Goal: Check status

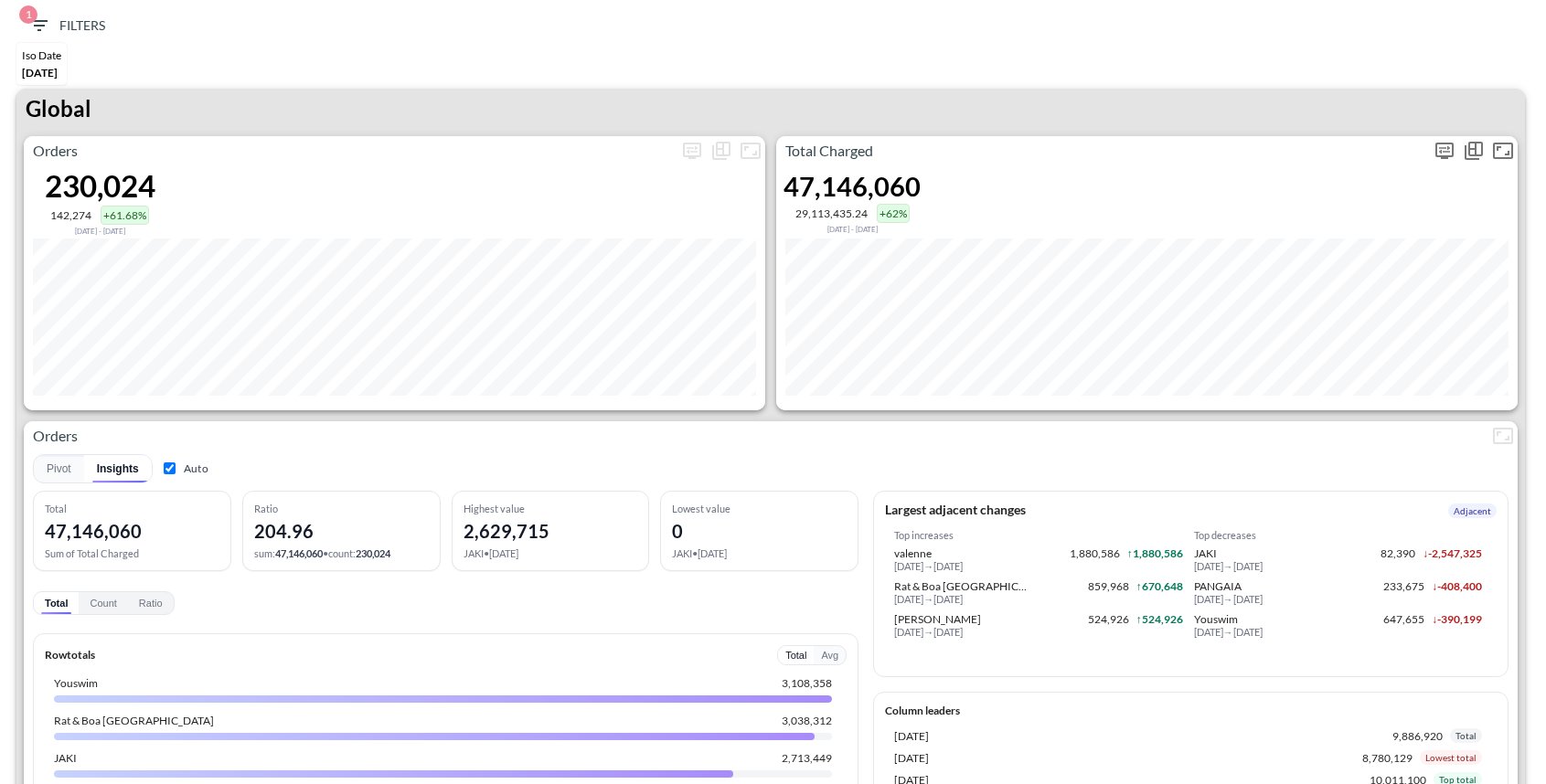
click at [1447, 148] on icon "more" at bounding box center [1444, 150] width 22 height 22
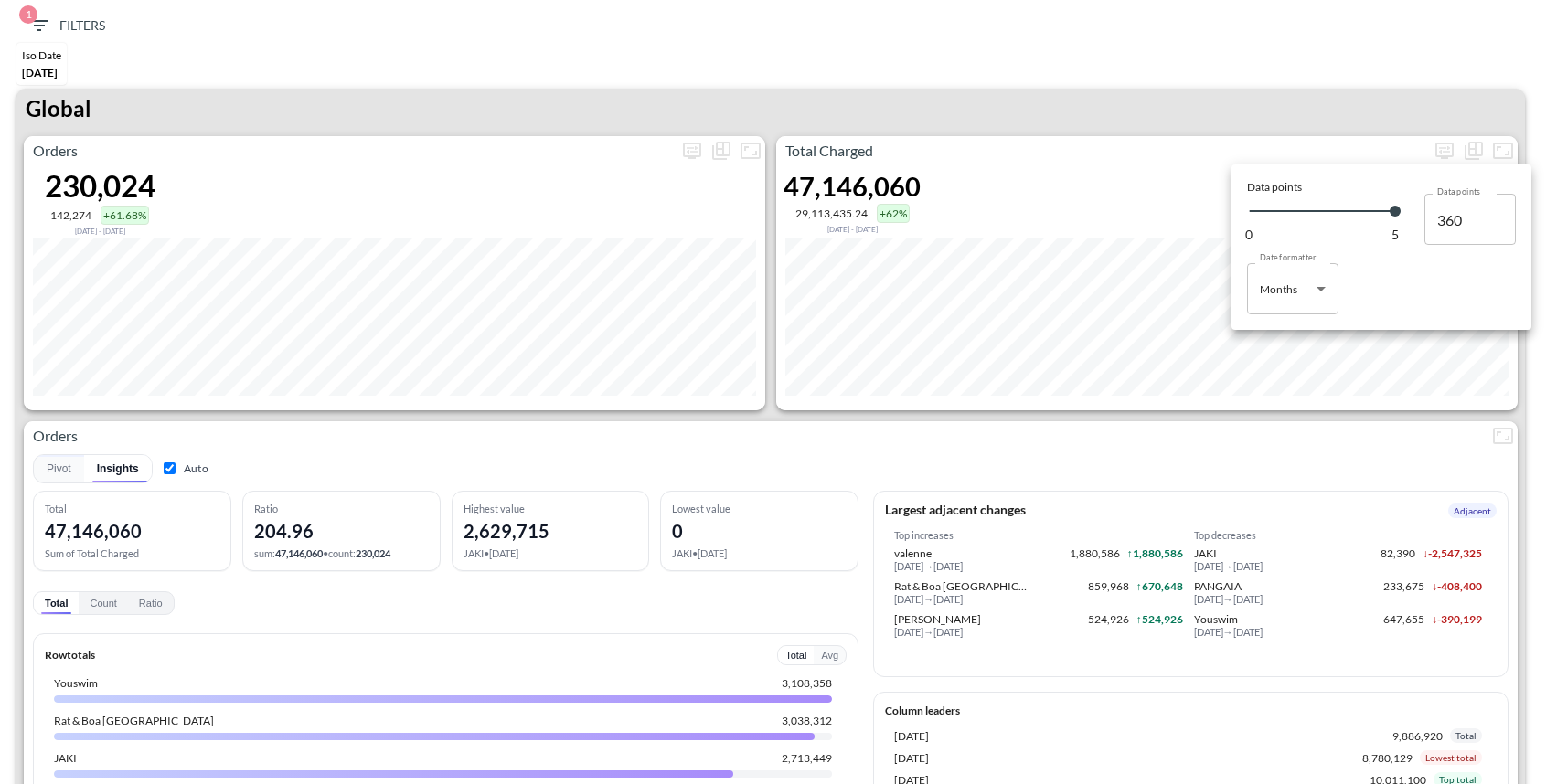
click at [1285, 309] on body "BI.P.EYE, Interactive Analytics Dashboards 1 Filters Iso Date [DATE] Global Ord…" at bounding box center [773, 392] width 1546 height 784
click at [1273, 327] on div "Days" at bounding box center [1273, 335] width 23 height 16
type input "Days"
type input "144"
click at [1162, 90] on div at bounding box center [773, 392] width 1546 height 784
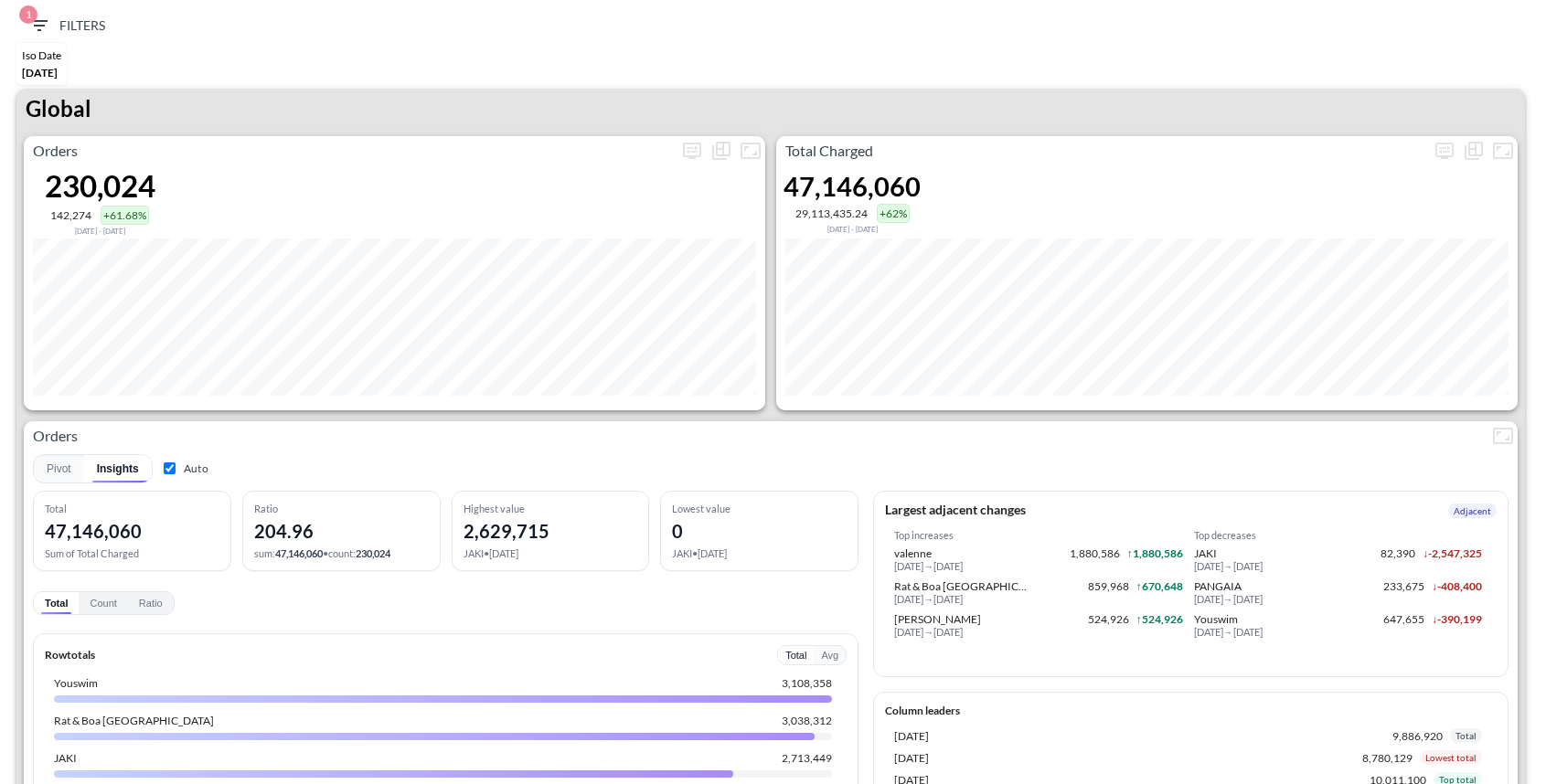
click at [1162, 90] on div "Global" at bounding box center [771, 112] width 1509 height 48
click at [1437, 149] on icon "more" at bounding box center [1444, 150] width 22 height 22
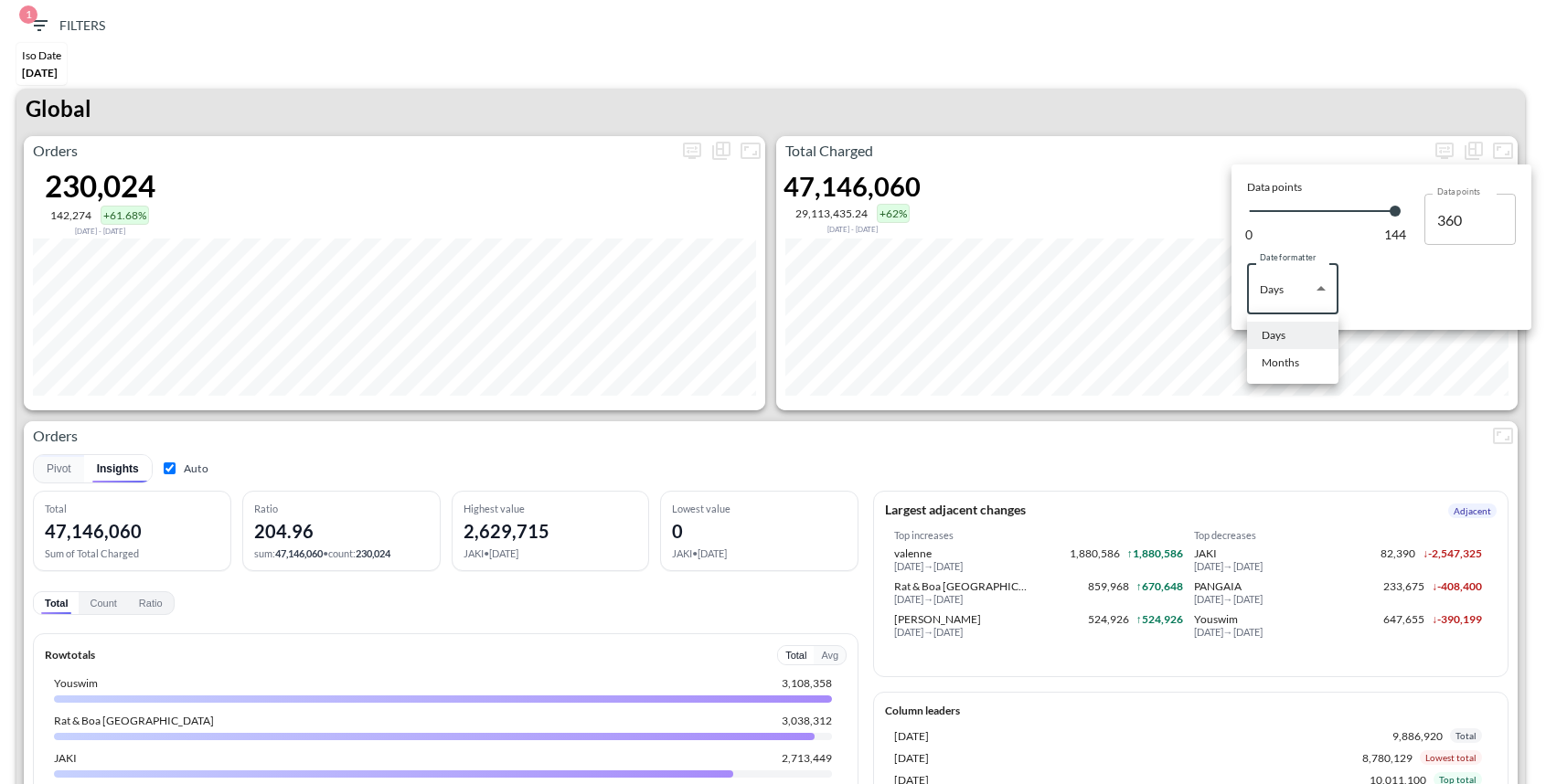
click at [1287, 290] on body "BI.P.EYE, Interactive Analytics Dashboards 1 Filters Iso Date [DATE] Global Ord…" at bounding box center [773, 392] width 1546 height 784
click at [1286, 362] on div "Months" at bounding box center [1280, 363] width 38 height 16
type input "Months"
click at [1223, 83] on div at bounding box center [773, 392] width 1546 height 784
